Goal: Task Accomplishment & Management: Manage account settings

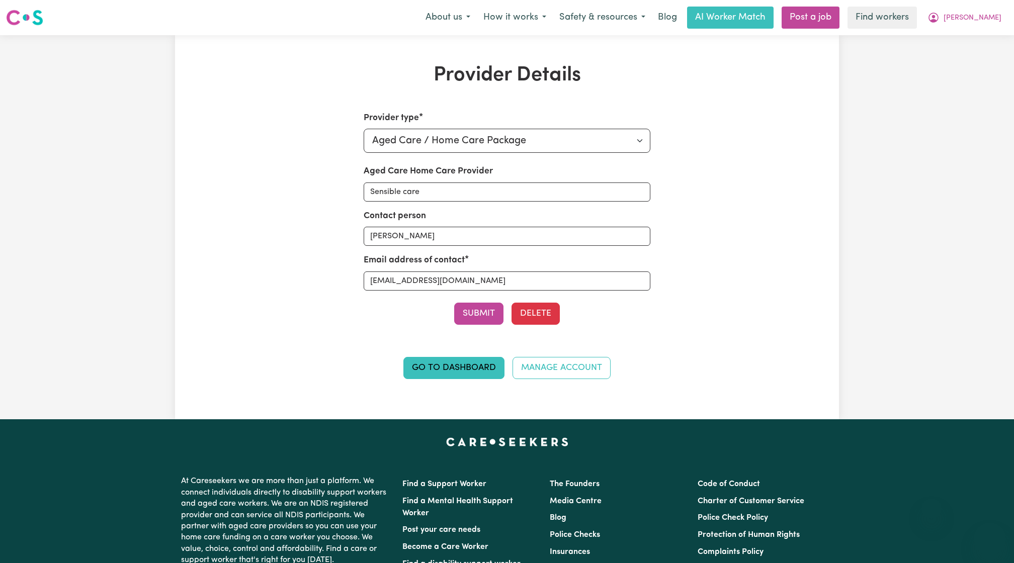
select select "AGED_HOME_CARE"
click at [984, 25] on button "[PERSON_NAME]" at bounding box center [964, 17] width 87 height 21
click at [956, 75] on link "Logout" at bounding box center [967, 76] width 79 height 19
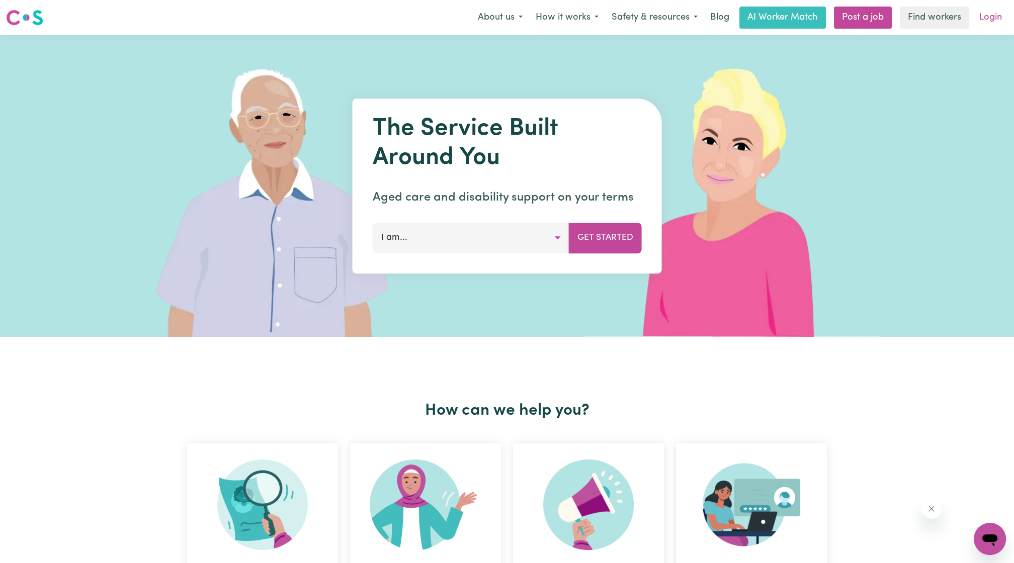
click at [987, 21] on link "Login" at bounding box center [990, 18] width 35 height 22
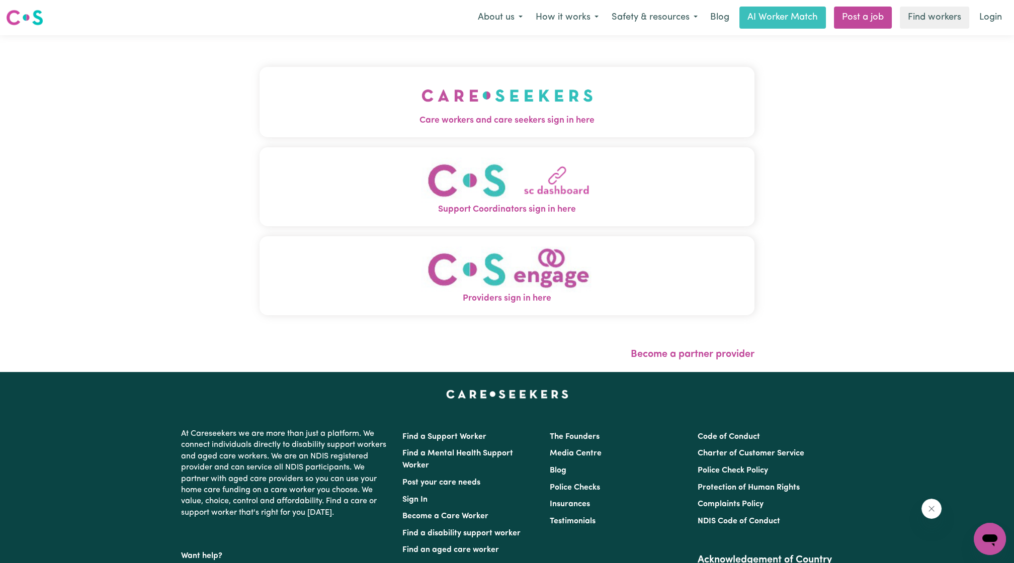
click at [578, 124] on span "Care workers and care seekers sign in here" at bounding box center [506, 120] width 495 height 13
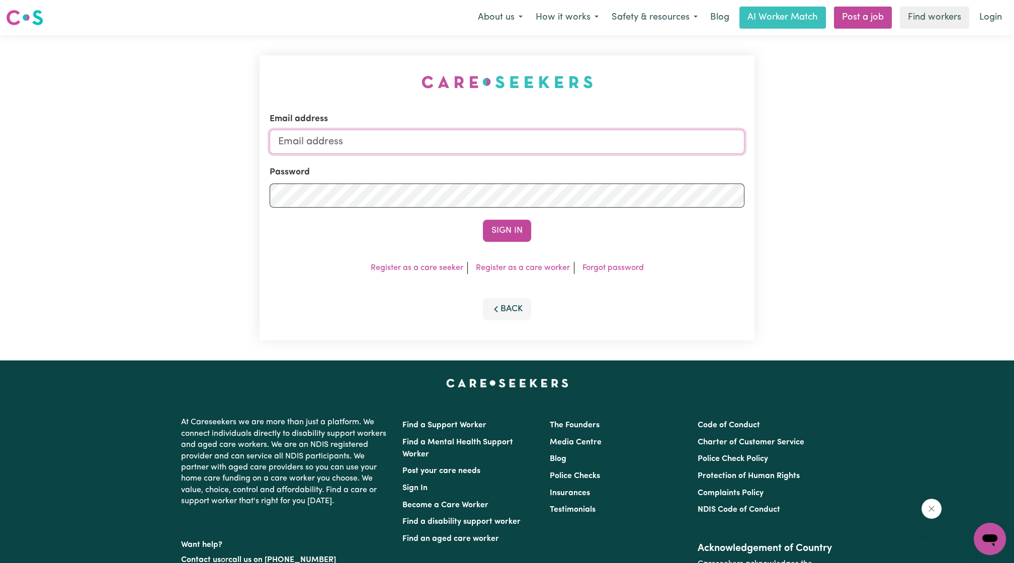
click at [506, 148] on input "Email address" at bounding box center [506, 142] width 475 height 24
drag, startPoint x: 331, startPoint y: 139, endPoint x: 558, endPoint y: 169, distance: 228.3
click at [558, 169] on form "Email address [EMAIL_ADDRESS][PERSON_NAME][DOMAIN_NAME] Password Sign In" at bounding box center [506, 177] width 475 height 129
type input "[EMAIL_ADDRESS][DOMAIN_NAME]"
click at [483, 220] on button "Sign In" at bounding box center [507, 231] width 48 height 22
